Goal: Find specific page/section: Find specific page/section

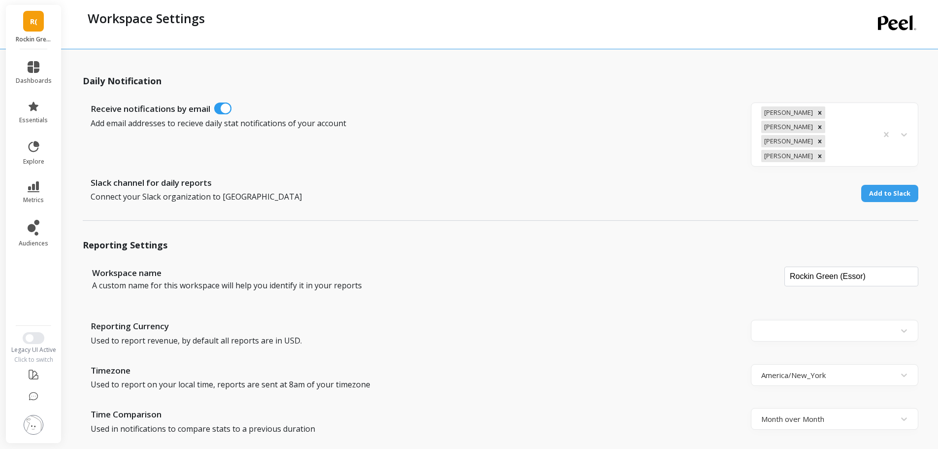
drag, startPoint x: 404, startPoint y: 378, endPoint x: 393, endPoint y: 178, distance: 200.3
